Goal: Transaction & Acquisition: Book appointment/travel/reservation

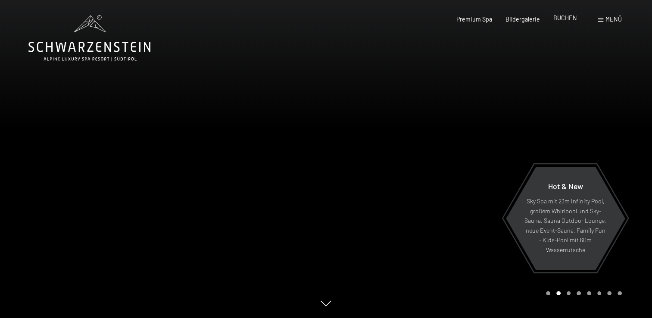
click at [573, 20] on span "BUCHEN" at bounding box center [565, 17] width 24 height 7
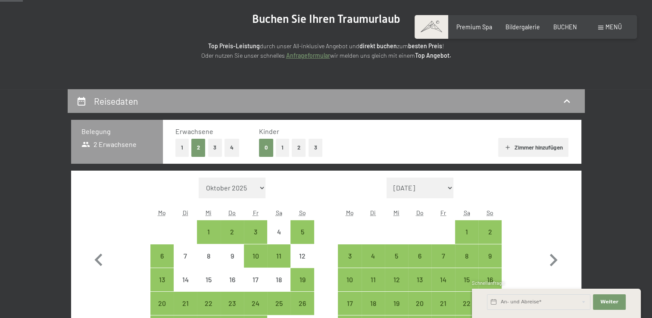
scroll to position [109, 0]
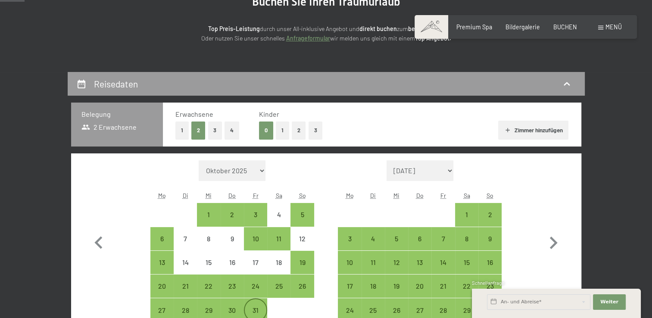
click at [258, 314] on div "31" at bounding box center [256, 318] width 22 height 22
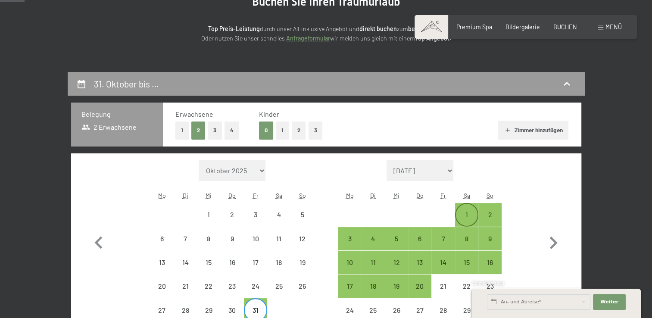
click at [458, 214] on div "1" at bounding box center [467, 222] width 22 height 22
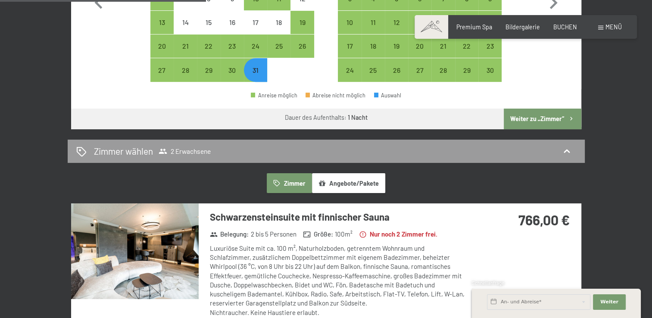
scroll to position [350, 0]
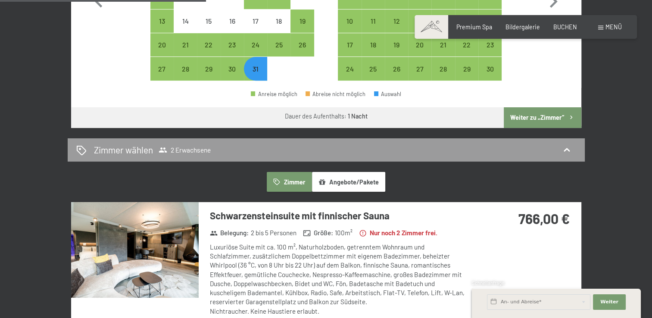
click at [552, 120] on button "Weiter zu „Zimmer“" at bounding box center [541, 117] width 77 height 21
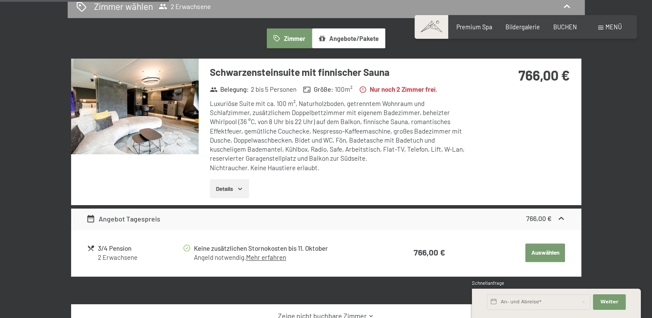
scroll to position [209, 0]
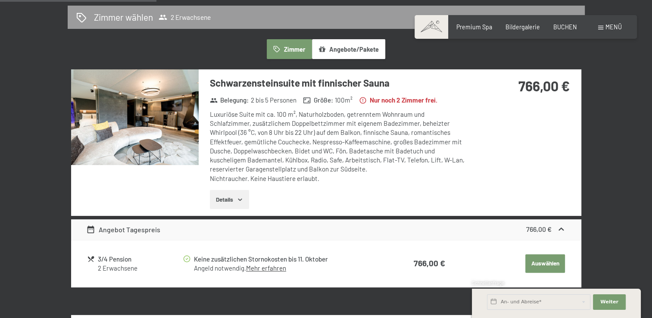
click at [223, 199] on button "Details" at bounding box center [229, 199] width 39 height 19
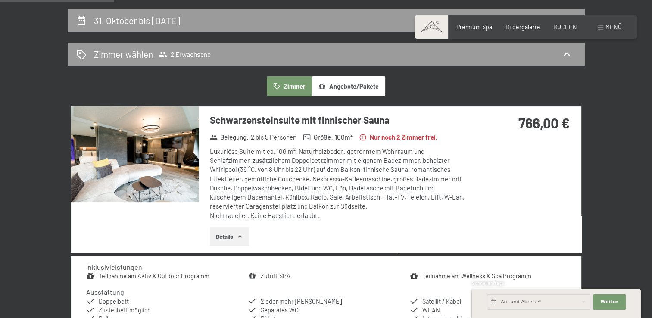
scroll to position [0, 0]
